Goal: Task Accomplishment & Management: Manage account settings

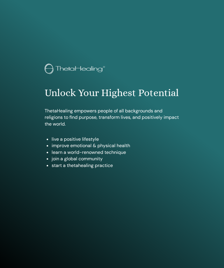
scroll to position [273, 0]
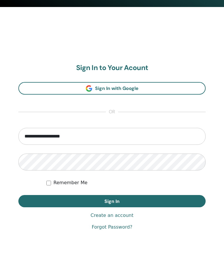
type input "**********"
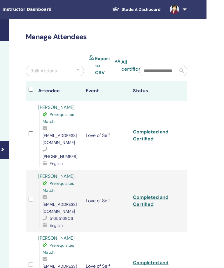
scroll to position [0, 126]
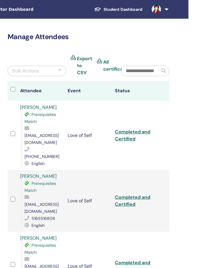
click at [169, 5] on link at bounding box center [159, 9] width 24 height 19
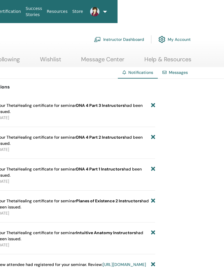
scroll to position [0, 107]
click at [100, 8] on link at bounding box center [92, 11] width 15 height 19
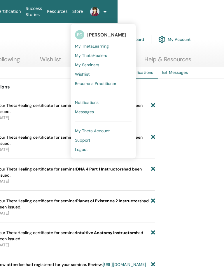
click at [89, 150] on link "Logout" at bounding box center [103, 149] width 57 height 9
click at [80, 152] on span "Logout" at bounding box center [81, 149] width 13 height 5
click at [86, 149] on span "Logout" at bounding box center [81, 149] width 13 height 5
click at [86, 148] on span "Logout" at bounding box center [81, 149] width 13 height 5
click at [92, 150] on link "Logout" at bounding box center [103, 149] width 57 height 9
